Goal: Task Accomplishment & Management: Manage account settings

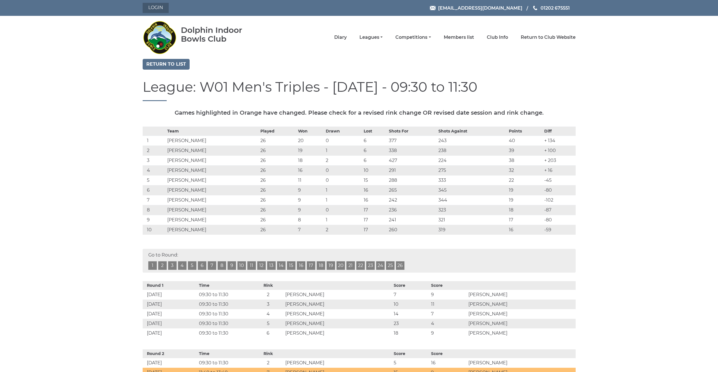
click at [151, 10] on link "Login" at bounding box center [156, 8] width 26 height 10
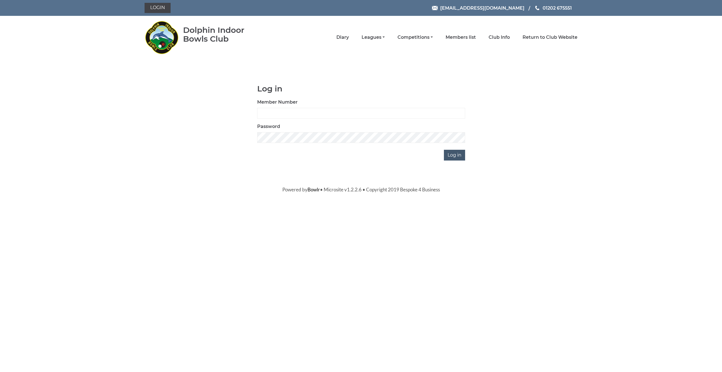
type input "3675"
click at [453, 155] on input "Log in" at bounding box center [454, 155] width 21 height 11
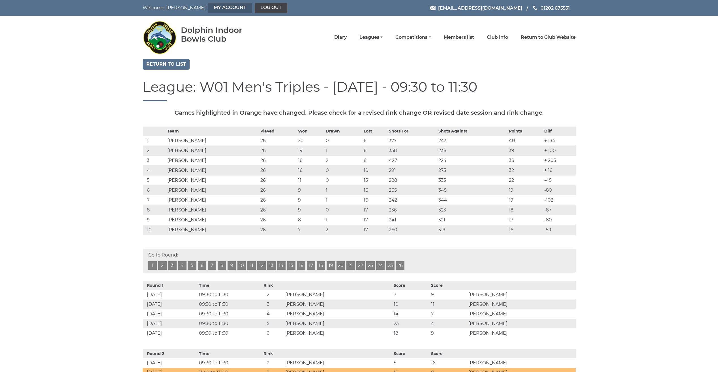
click at [209, 7] on link "My Account" at bounding box center [230, 8] width 44 height 10
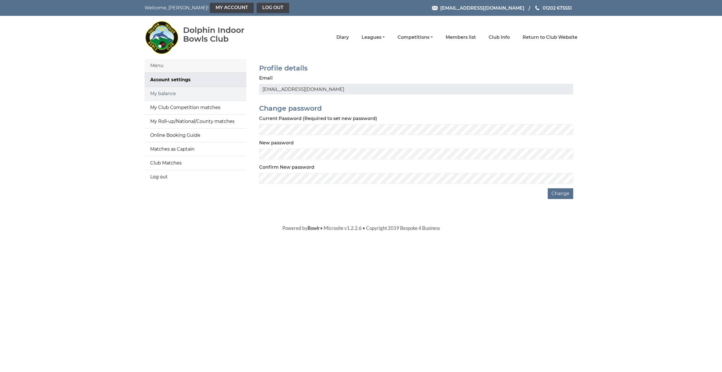
click at [173, 94] on link "My balance" at bounding box center [196, 94] width 102 height 14
